Goal: Check status: Check status

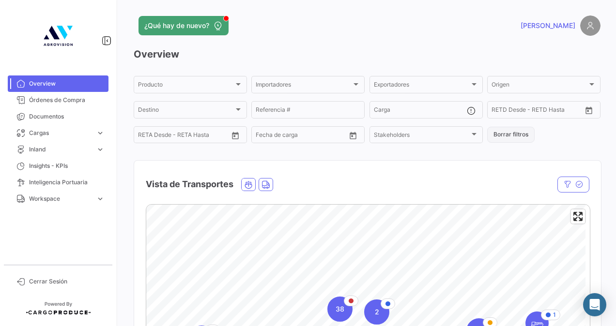
click at [492, 140] on button "Borrar filtros" at bounding box center [510, 135] width 47 height 16
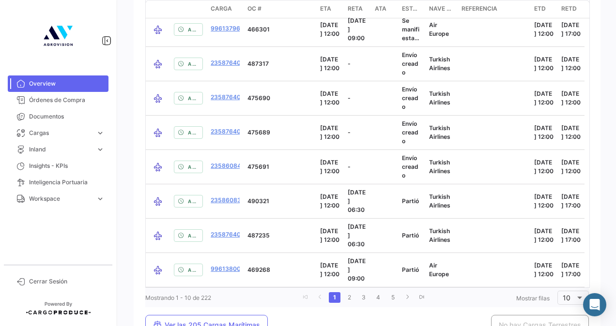
scroll to position [1376, 0]
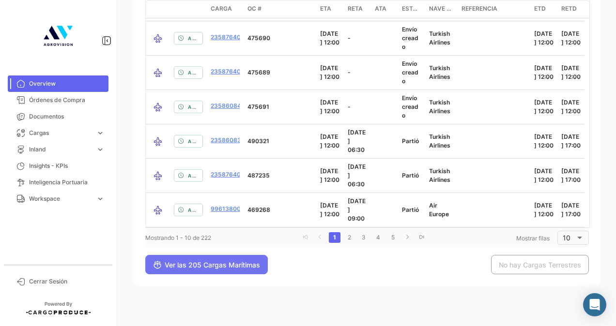
click at [264, 262] on button "Ver las 205 Cargas Marítimas" at bounding box center [206, 264] width 122 height 19
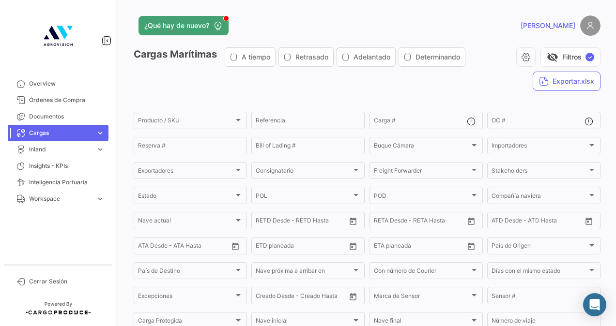
scroll to position [33, 0]
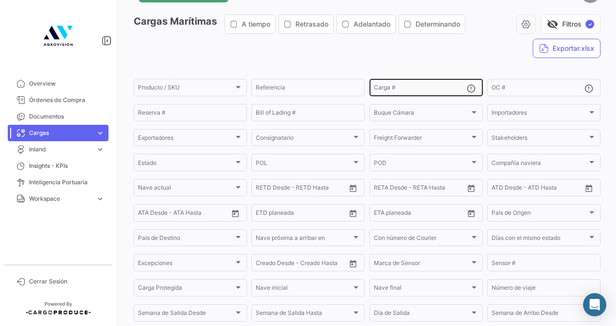
click at [413, 85] on div "Carga #" at bounding box center [420, 86] width 93 height 19
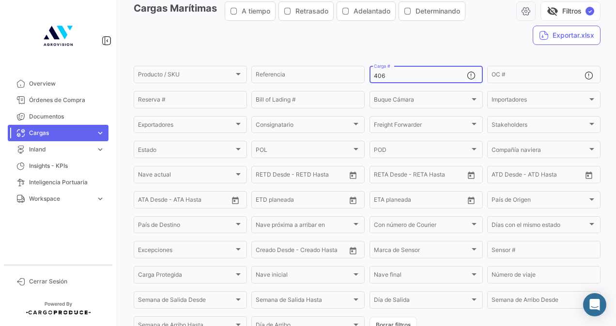
scroll to position [46, 0]
type input "406"
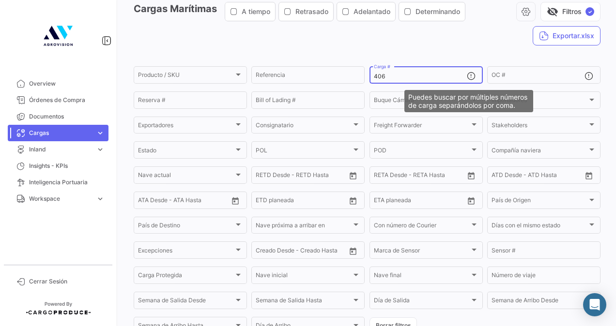
click at [469, 75] on mat-icon at bounding box center [473, 77] width 12 height 12
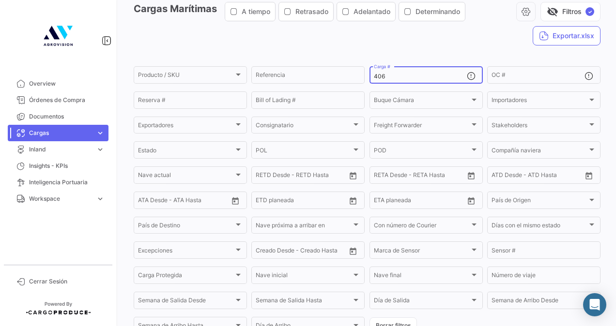
click at [469, 75] on mat-icon at bounding box center [473, 77] width 12 height 12
drag, startPoint x: 422, startPoint y: 73, endPoint x: 271, endPoint y: 81, distance: 151.3
click at [0, 0] on div "Producto / SKU Producto / SKU Referencia 406 Carga # OC # Reserva # Bill of Lad…" at bounding box center [0, 0] width 0 height 0
click at [199, 96] on div "Reserva #" at bounding box center [190, 99] width 105 height 19
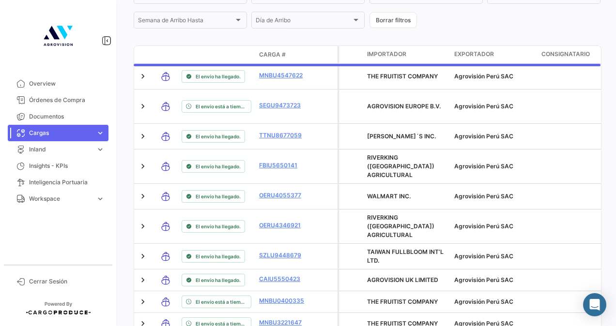
scroll to position [168, 0]
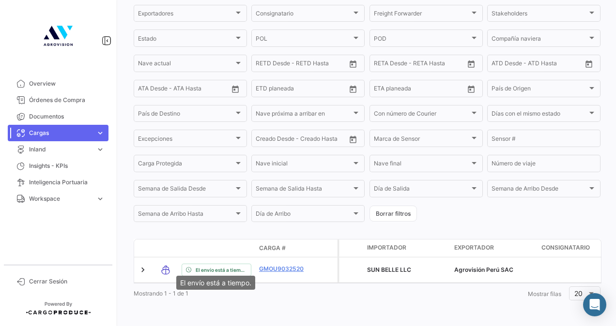
type input "406"
drag, startPoint x: 180, startPoint y: 274, endPoint x: 173, endPoint y: 278, distance: 8.1
click at [173, 278] on mat-tooltip-component "El envío está a tiempo." at bounding box center [215, 283] width 92 height 28
drag, startPoint x: 173, startPoint y: 278, endPoint x: 266, endPoint y: 282, distance: 93.0
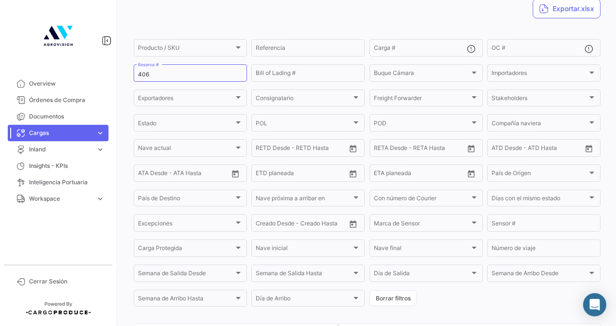
scroll to position [64, 0]
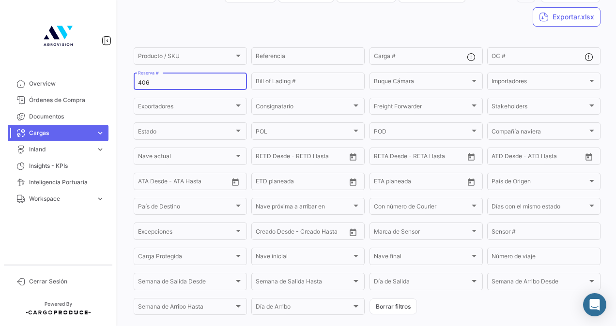
drag, startPoint x: 168, startPoint y: 80, endPoint x: 71, endPoint y: 68, distance: 97.1
click at [71, 68] on mat-sidenav-container "Overview Órdenes de Compra Documentos Cargas expand_more Cargas Marítimas Carga…" at bounding box center [308, 163] width 616 height 326
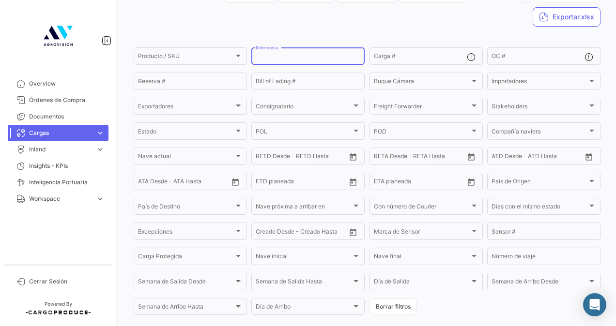
click at [274, 54] on input "Referencia" at bounding box center [308, 57] width 105 height 7
type input "406"
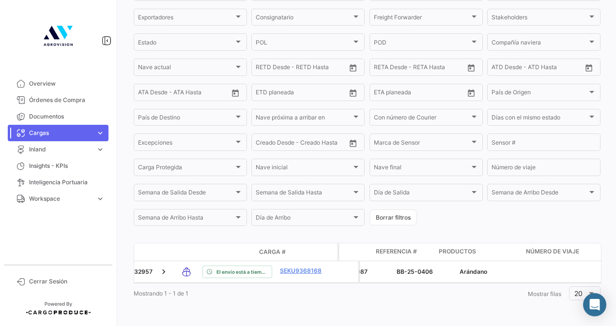
scroll to position [0, 1926]
